Goal: Information Seeking & Learning: Learn about a topic

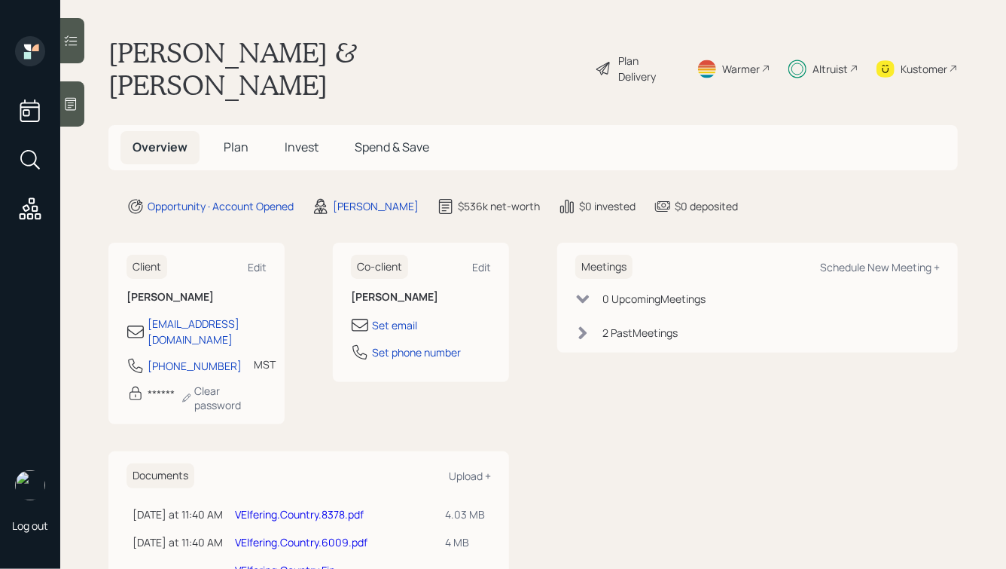
scroll to position [45, 0]
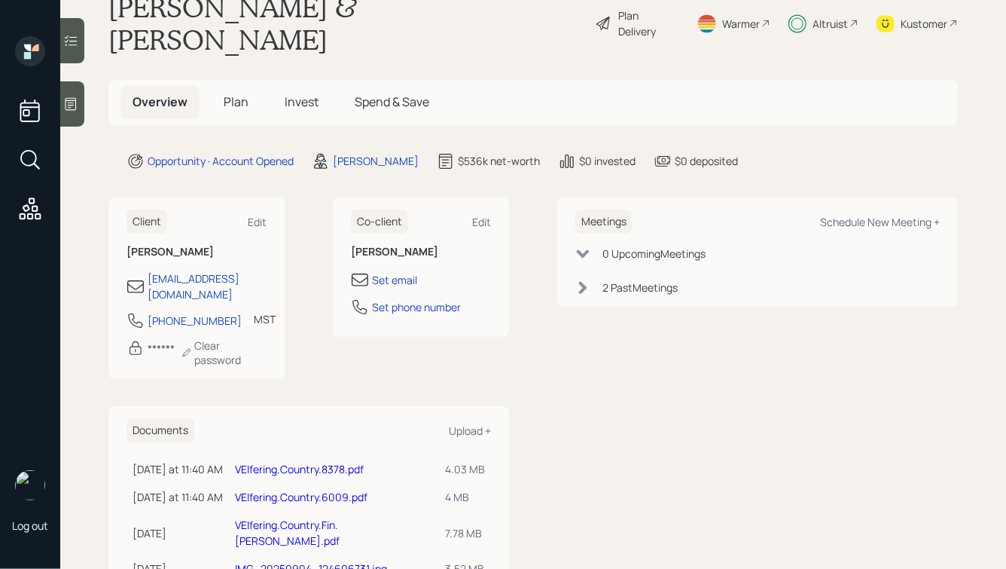
click at [295, 517] on link "VElfering.Country.Fin.[PERSON_NAME].pdf" at bounding box center [287, 532] width 105 height 30
click at [296, 93] on span "Invest" at bounding box center [302, 101] width 34 height 17
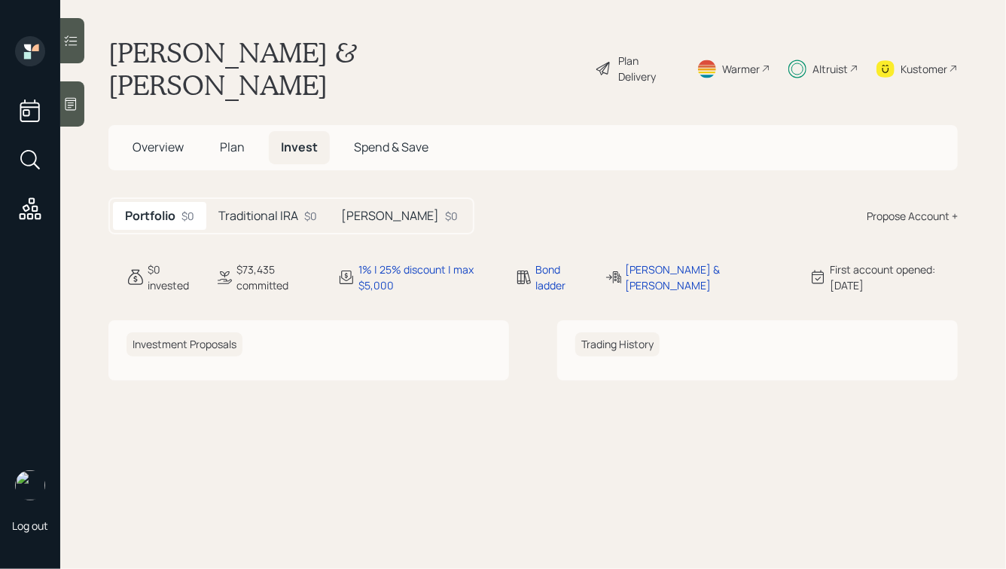
click at [343, 209] on h5 "[PERSON_NAME]" at bounding box center [390, 216] width 98 height 14
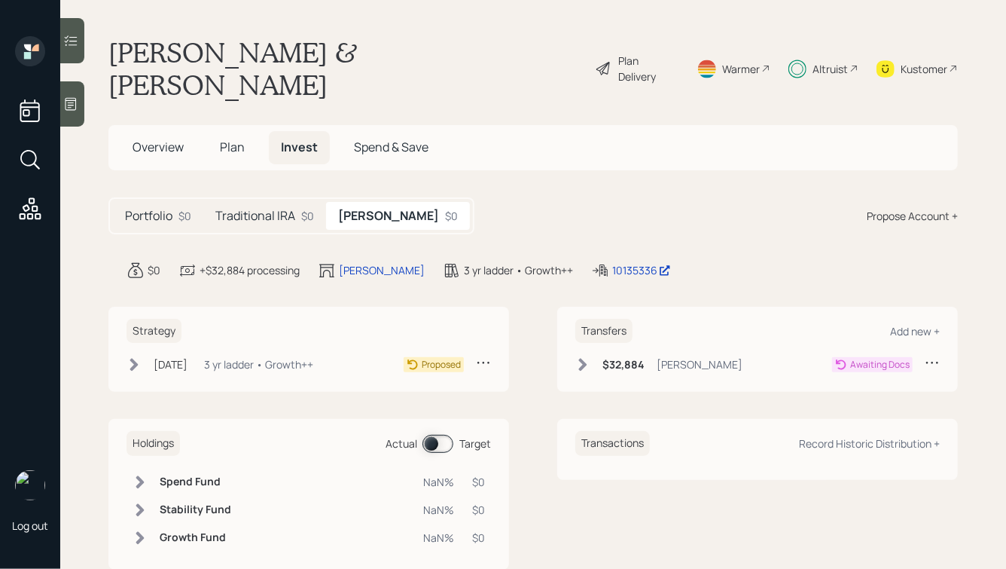
click at [264, 209] on h5 "Traditional IRA" at bounding box center [255, 216] width 80 height 14
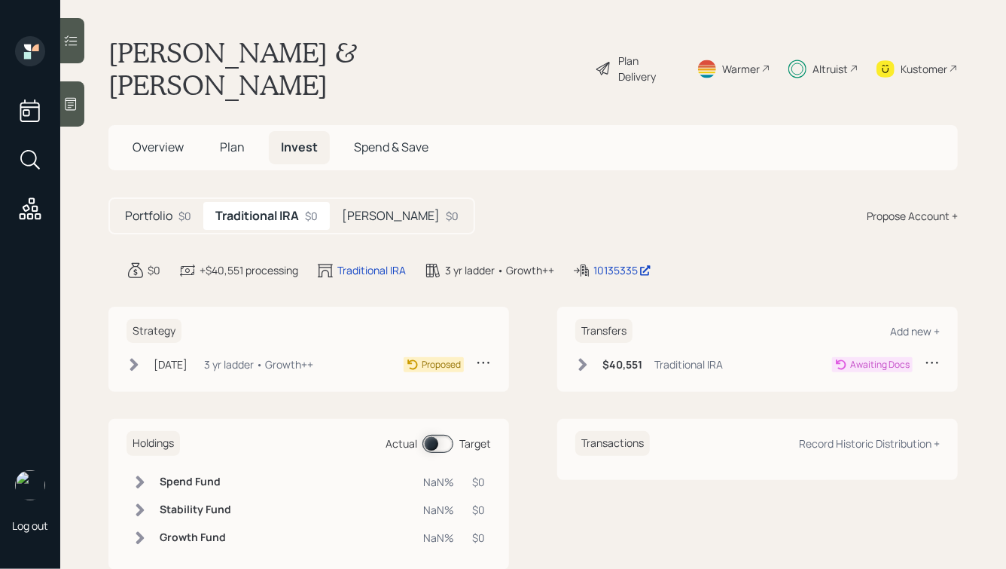
click at [151, 139] on span "Overview" at bounding box center [158, 147] width 51 height 17
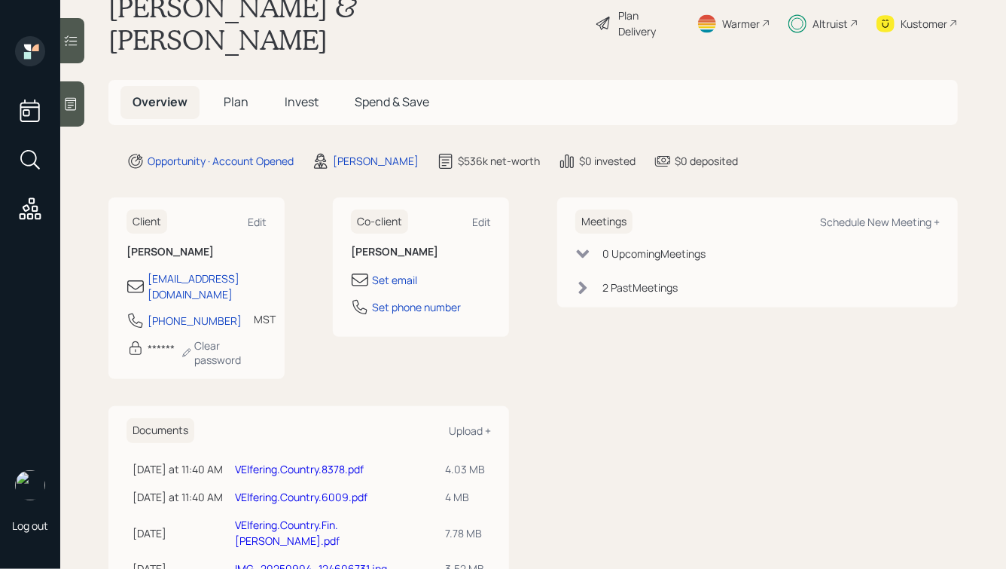
scroll to position [44, 0]
click at [310, 95] on span "Invest" at bounding box center [302, 103] width 34 height 17
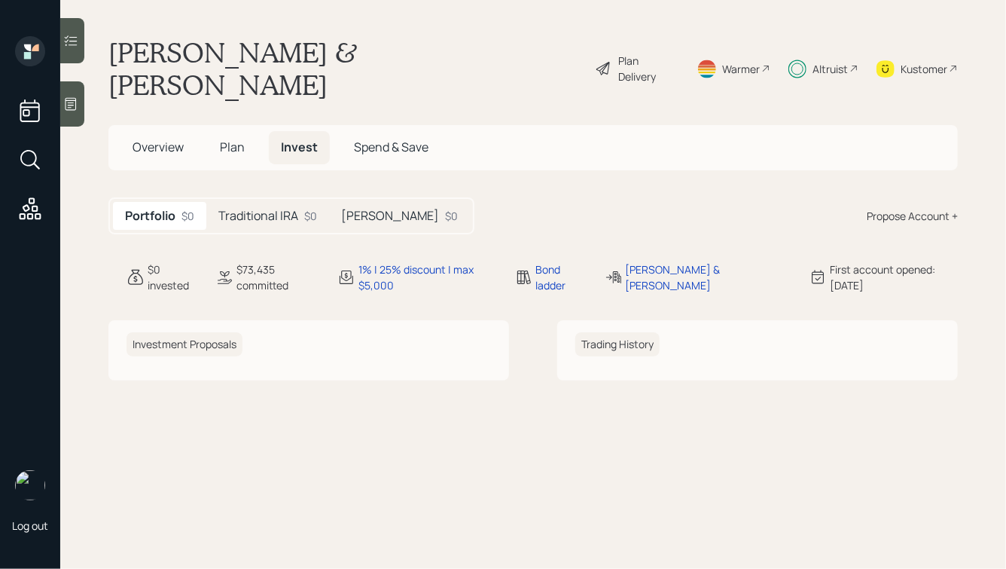
click at [246, 209] on h5 "Traditional IRA" at bounding box center [258, 216] width 80 height 14
